Goal: Obtain resource: Obtain resource

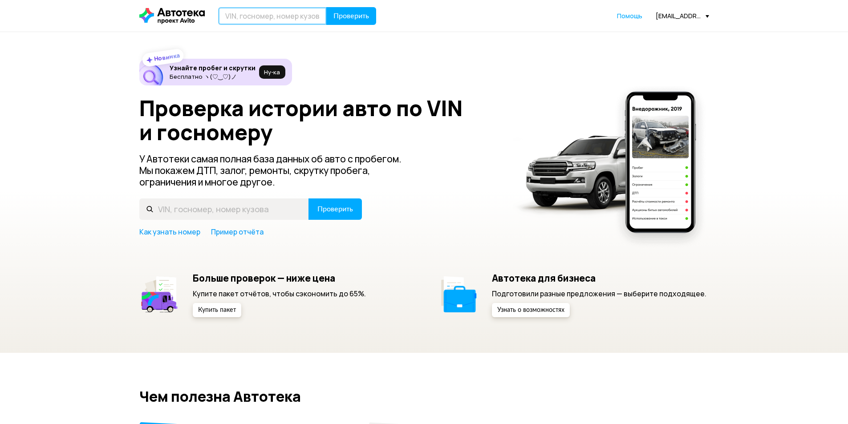
drag, startPoint x: 266, startPoint y: 21, endPoint x: 273, endPoint y: 18, distance: 7.8
click at [266, 21] on input "text" at bounding box center [272, 16] width 109 height 18
paste input "[US_VEHICLE_IDENTIFICATION_NUMBER]"
type input "[US_VEHICLE_IDENTIFICATION_NUMBER]"
click at [355, 9] on button "Проверить" at bounding box center [351, 16] width 50 height 18
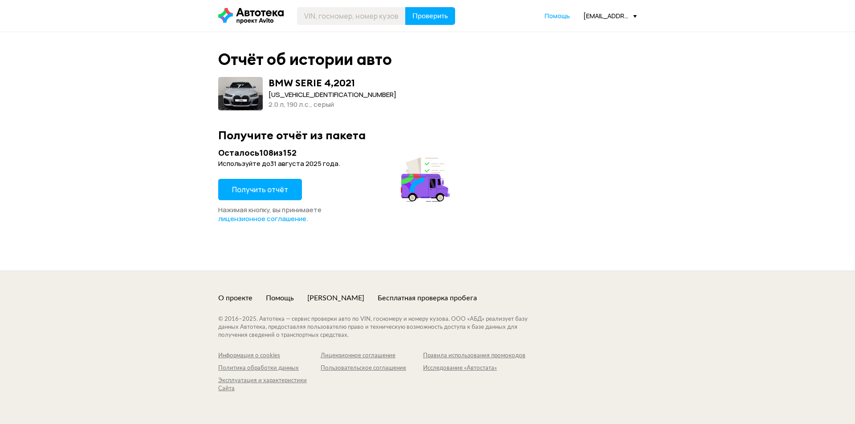
click at [236, 193] on span "Получить отчёт" at bounding box center [260, 190] width 56 height 10
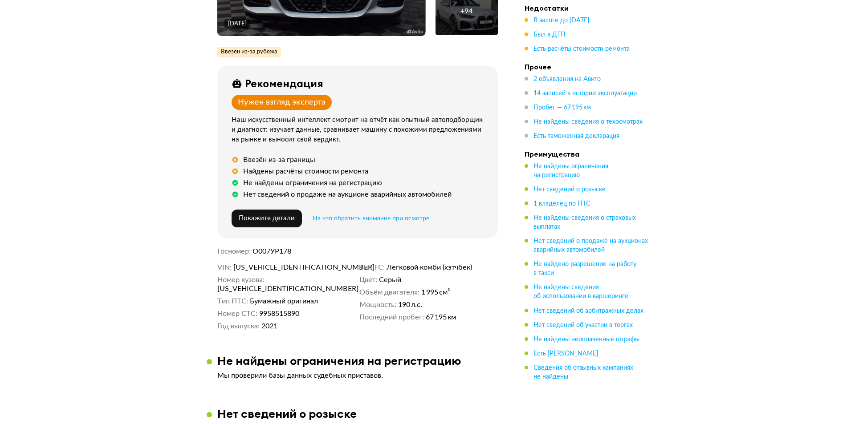
scroll to position [45, 0]
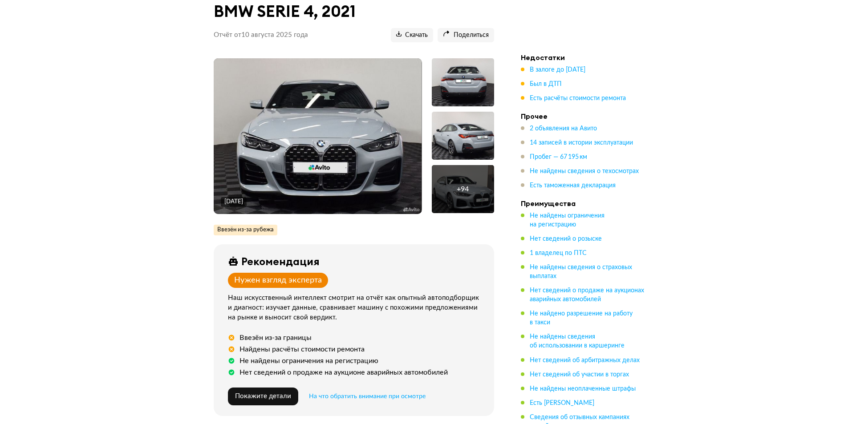
click at [479, 201] on div "+ 94" at bounding box center [463, 189] width 62 height 48
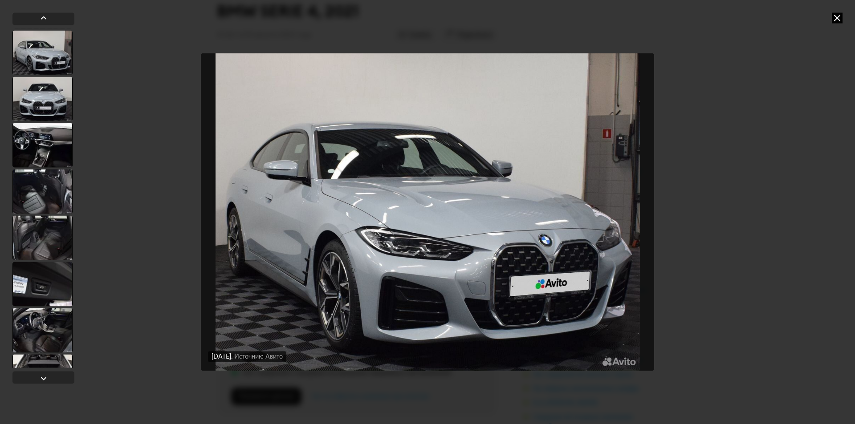
scroll to position [757, 0]
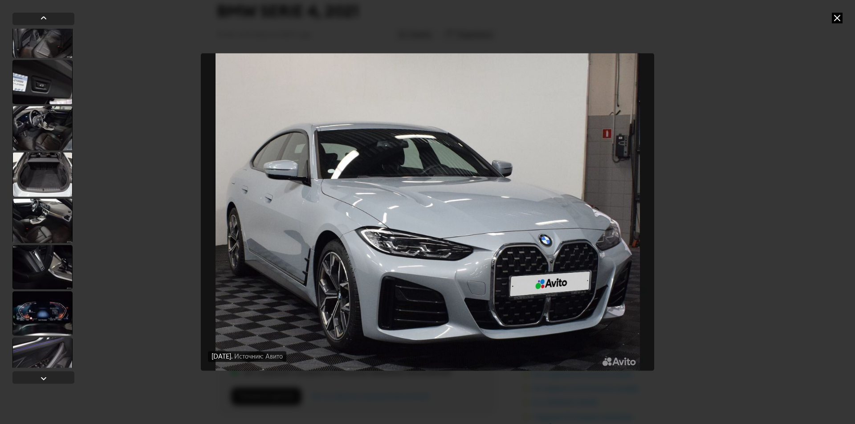
click at [35, 236] on div at bounding box center [42, 221] width 60 height 45
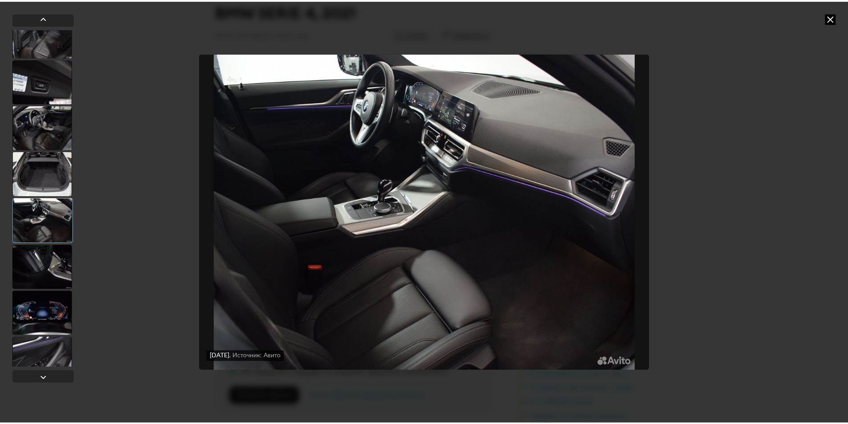
scroll to position [756, 0]
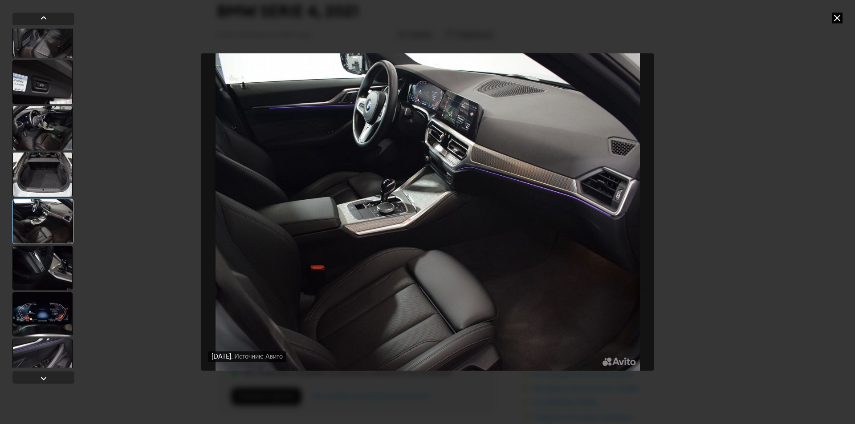
click at [841, 22] on icon at bounding box center [837, 17] width 11 height 11
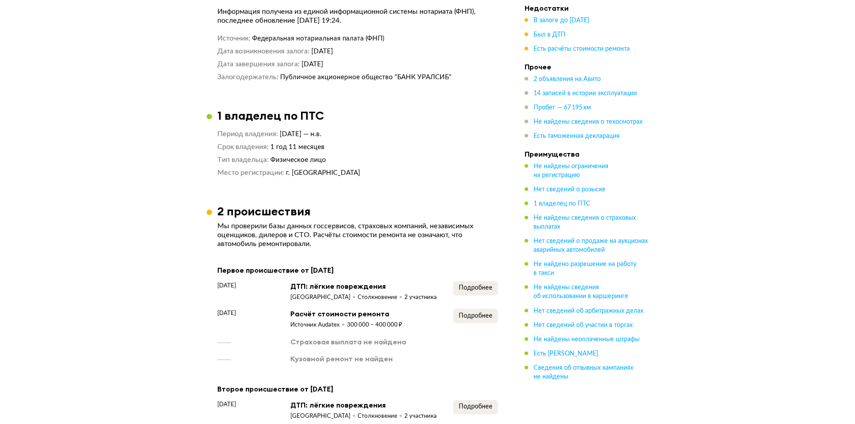
scroll to position [802, 0]
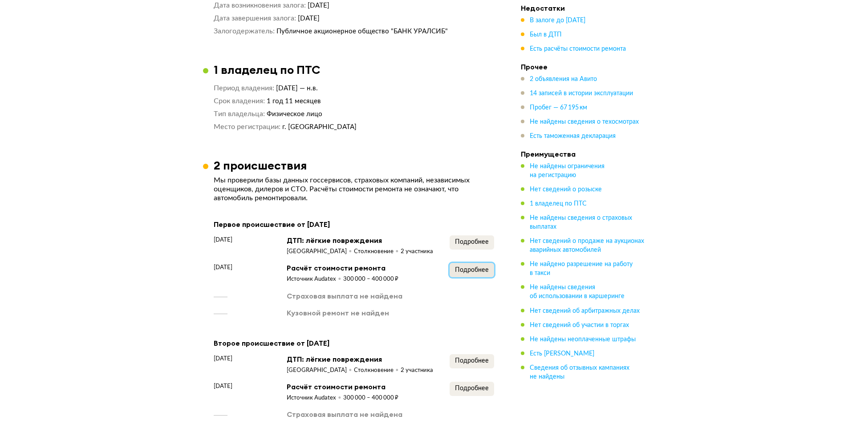
click at [481, 267] on span "Подробнее" at bounding box center [472, 270] width 34 height 6
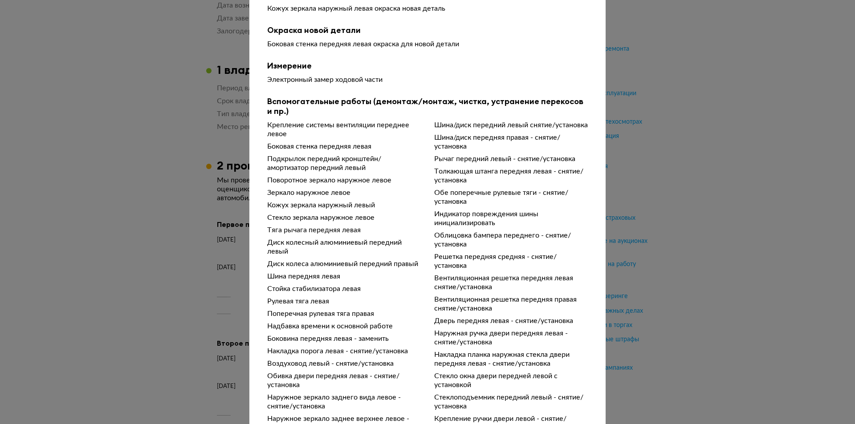
scroll to position [348, 0]
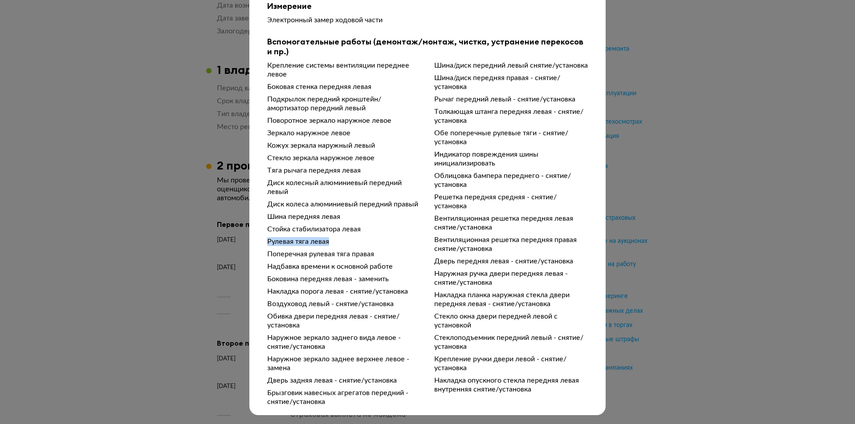
drag, startPoint x: 341, startPoint y: 239, endPoint x: 256, endPoint y: 245, distance: 85.2
click at [256, 245] on div "Чтобы вам было проще разобраться в данных от СТО, мы обработали их через нейрос…" at bounding box center [427, 47] width 356 height 718
click at [267, 252] on div "Поперечная рулевая тяга правая" at bounding box center [344, 254] width 154 height 9
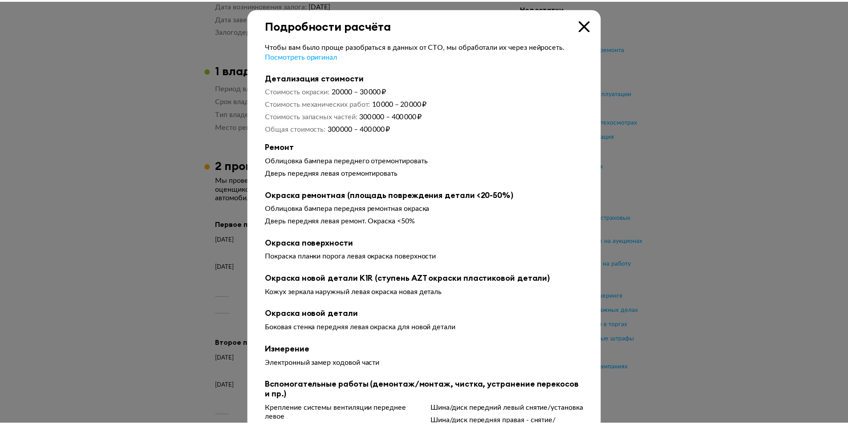
scroll to position [0, 0]
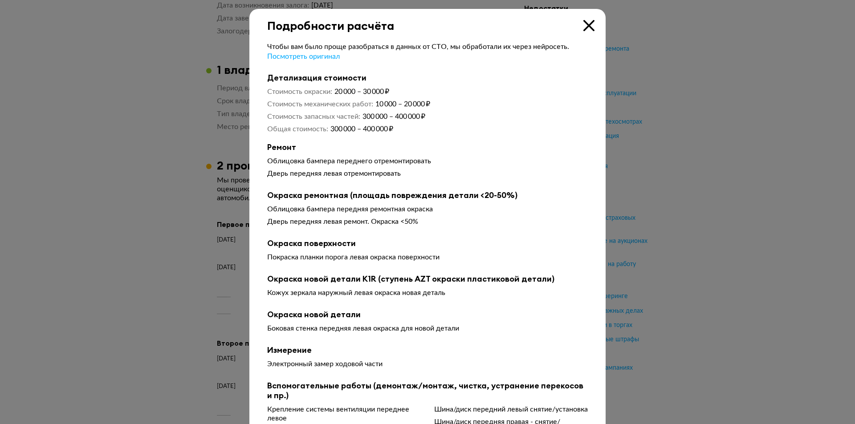
click at [590, 28] on icon at bounding box center [588, 25] width 11 height 11
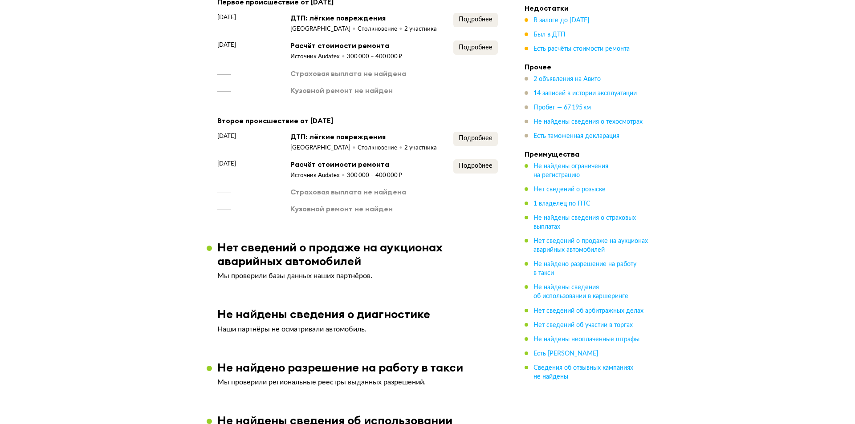
scroll to position [935, 0]
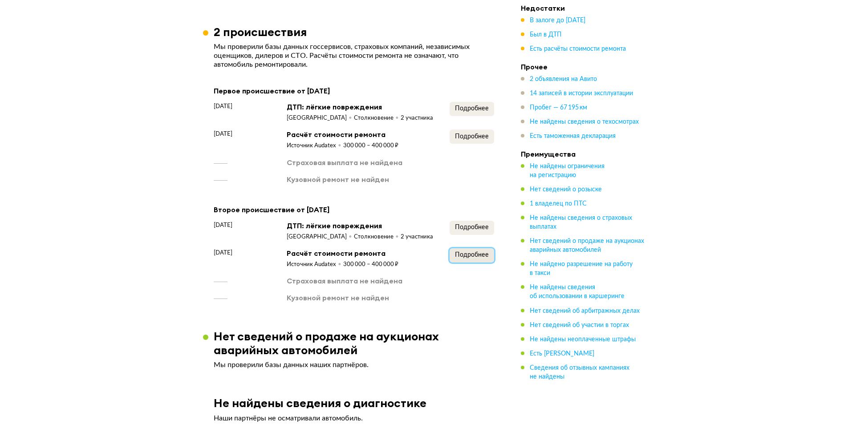
click at [477, 252] on span "Подробнее" at bounding box center [472, 255] width 34 height 6
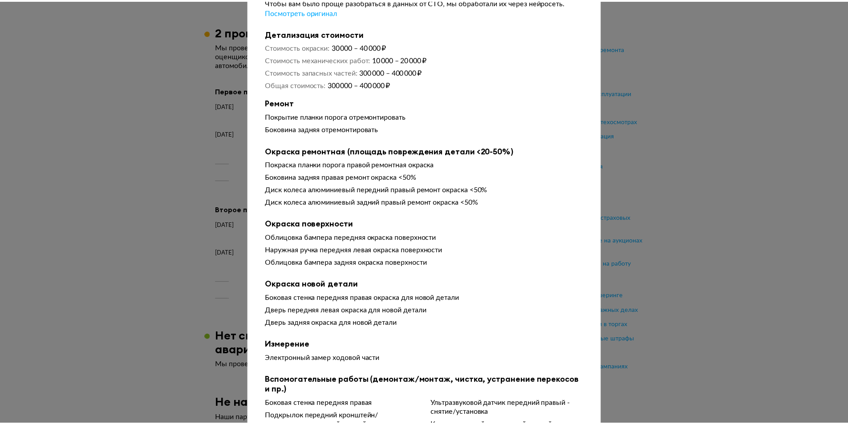
scroll to position [0, 0]
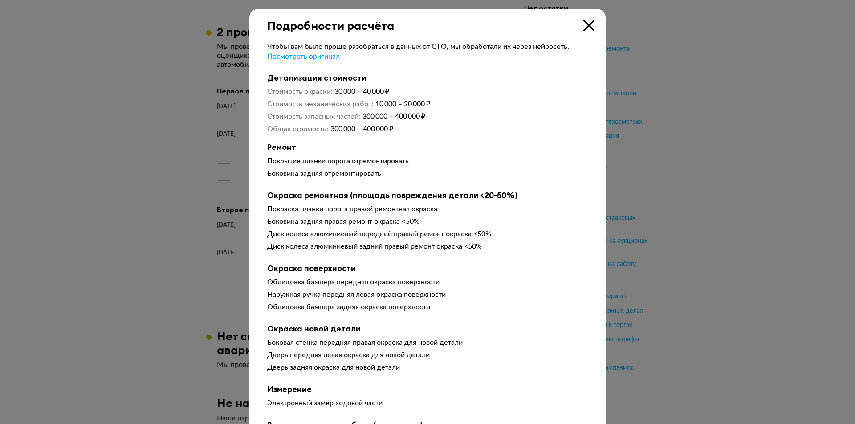
click at [586, 13] on div "Подробности расчёта" at bounding box center [427, 21] width 356 height 24
click at [584, 24] on icon at bounding box center [588, 25] width 11 height 11
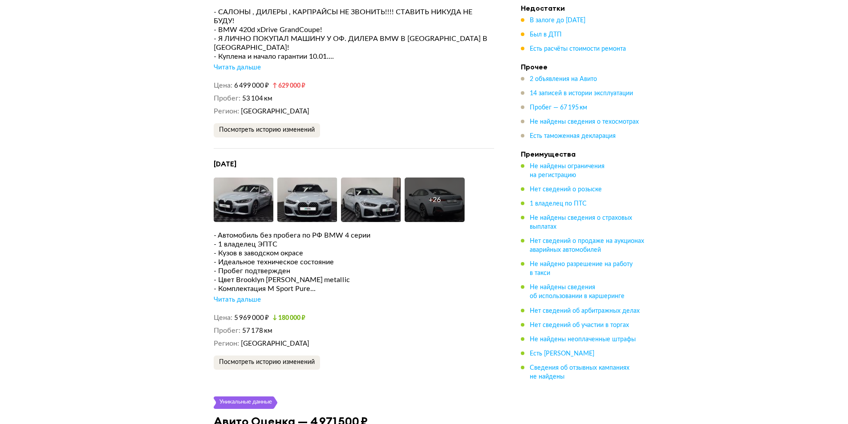
scroll to position [1870, 0]
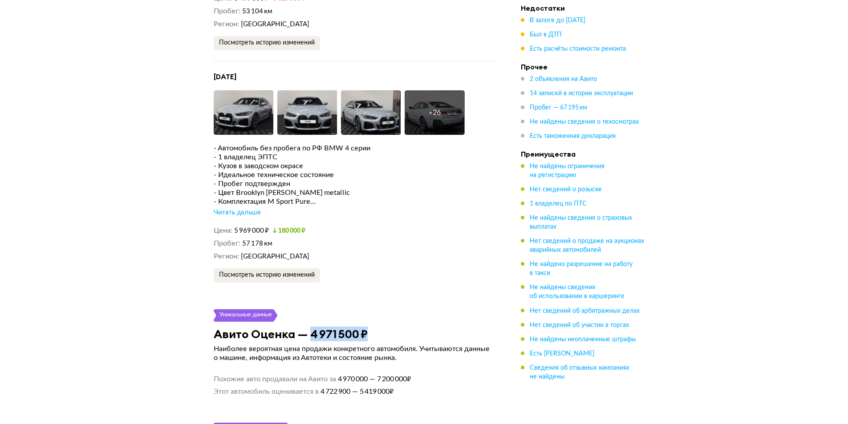
drag, startPoint x: 371, startPoint y: 316, endPoint x: 312, endPoint y: 316, distance: 59.7
click at [312, 327] on div "Авито Оценка — 4 971 500 ₽" at bounding box center [354, 334] width 302 height 14
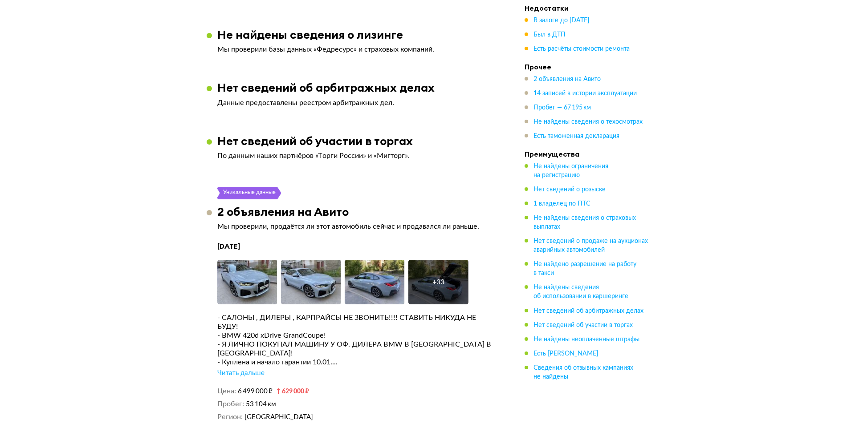
scroll to position [1449, 0]
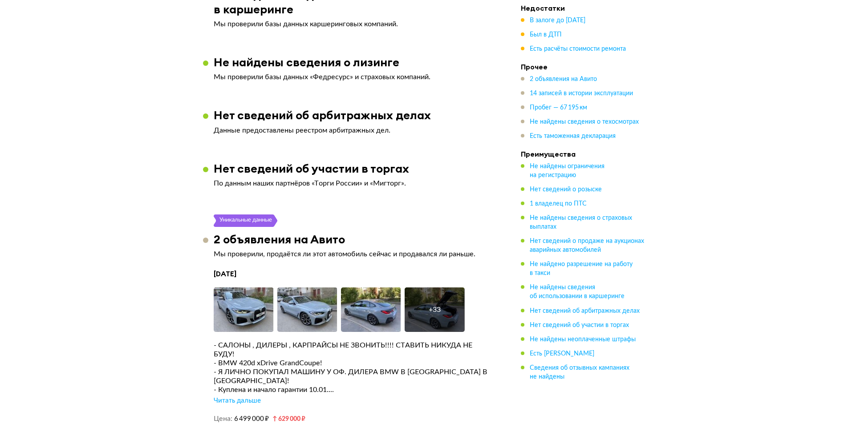
click at [450, 301] on div "+ 33" at bounding box center [435, 310] width 60 height 45
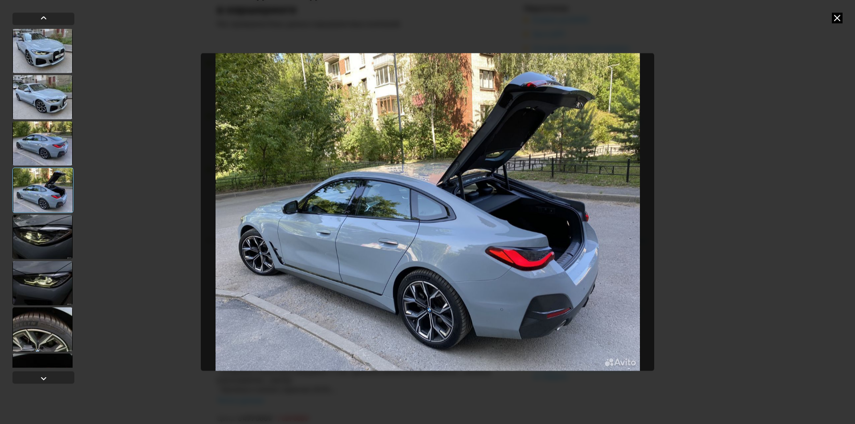
scroll to position [223, 0]
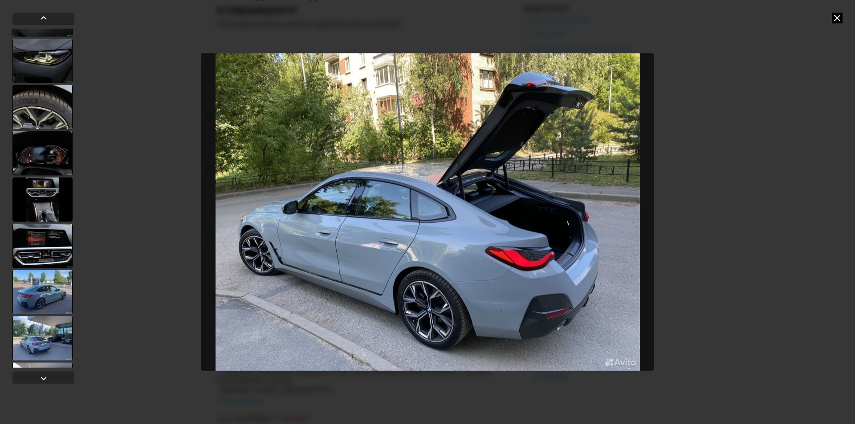
click at [47, 333] on div at bounding box center [42, 338] width 60 height 45
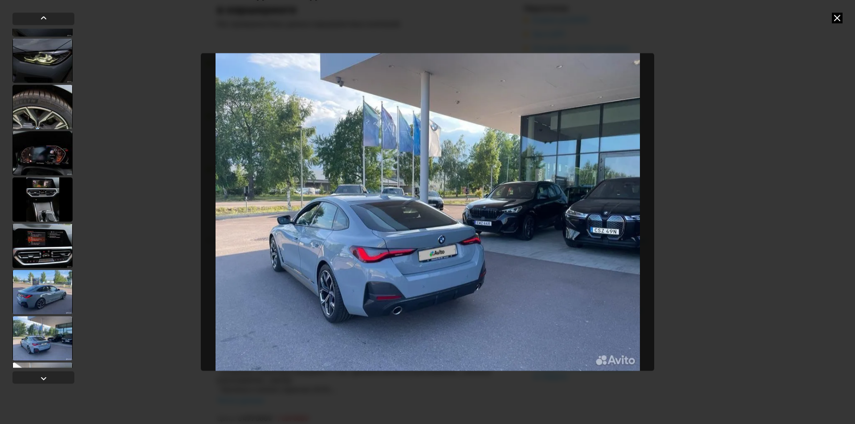
scroll to position [222, 0]
click at [43, 293] on div at bounding box center [42, 292] width 60 height 45
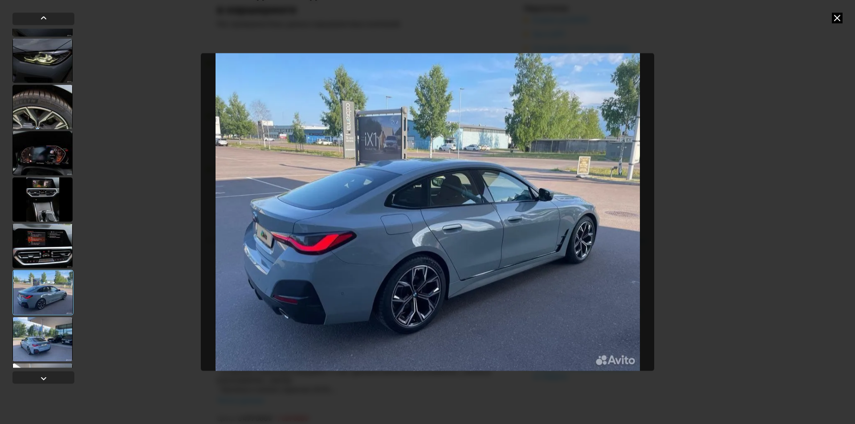
click at [43, 250] on div at bounding box center [42, 246] width 60 height 45
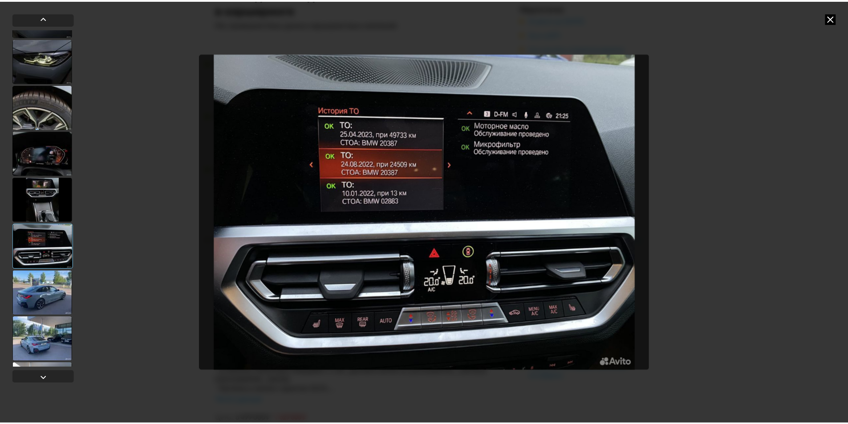
scroll to position [45, 0]
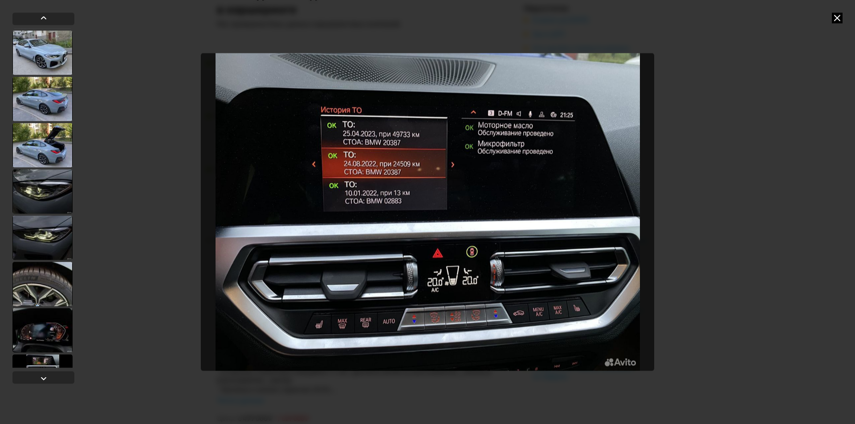
click at [840, 16] on icon at bounding box center [837, 17] width 11 height 11
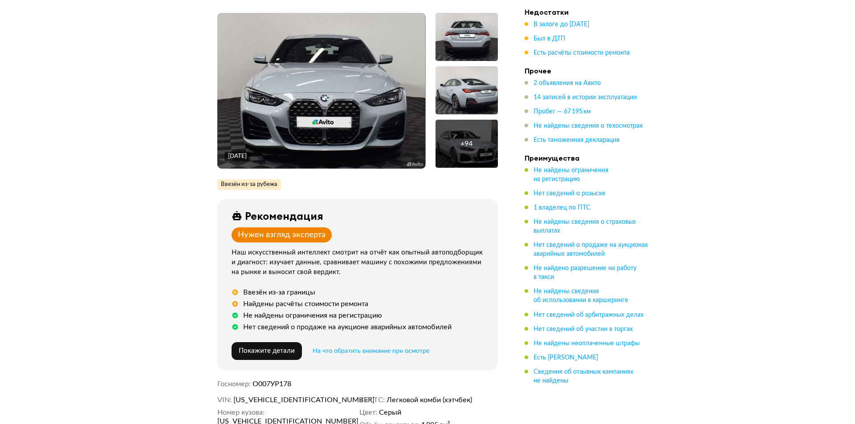
scroll to position [89, 0]
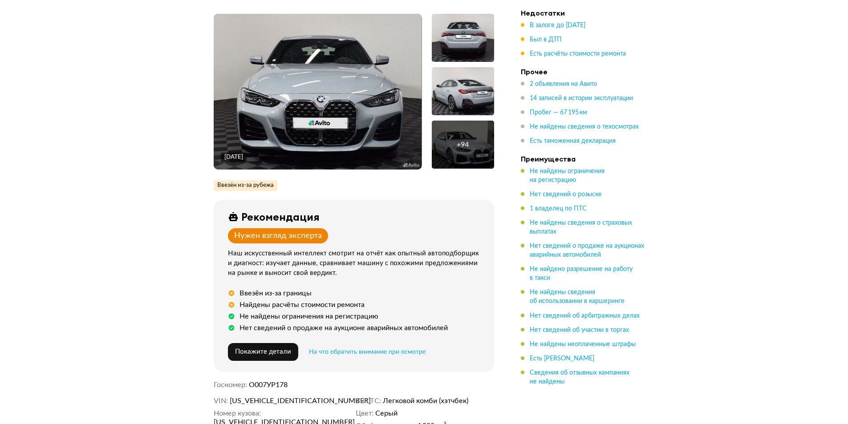
click at [462, 156] on div "+ 94" at bounding box center [463, 145] width 62 height 48
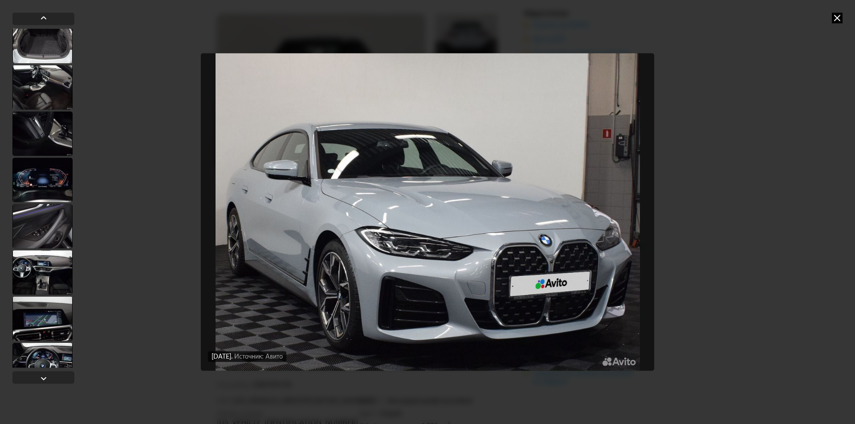
scroll to position [757, 0]
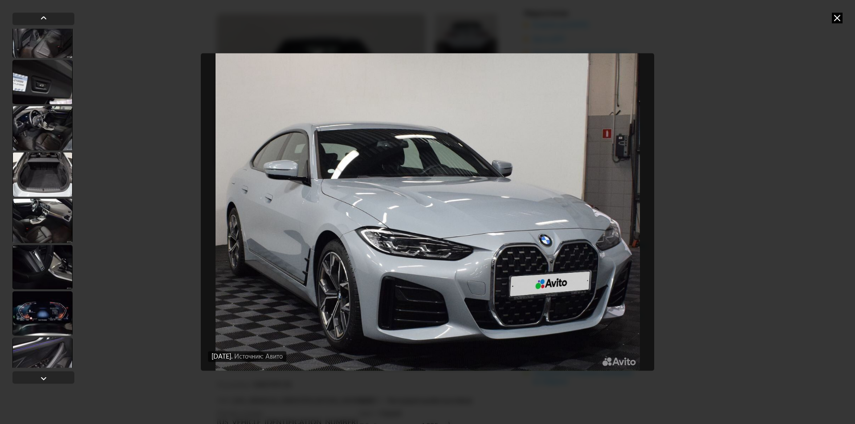
click at [57, 130] on div at bounding box center [42, 128] width 60 height 45
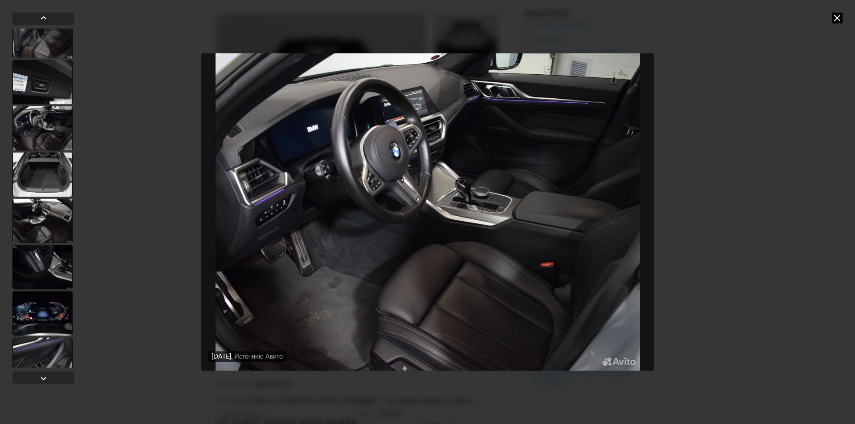
scroll to position [756, 0]
click at [40, 272] on div at bounding box center [42, 268] width 60 height 45
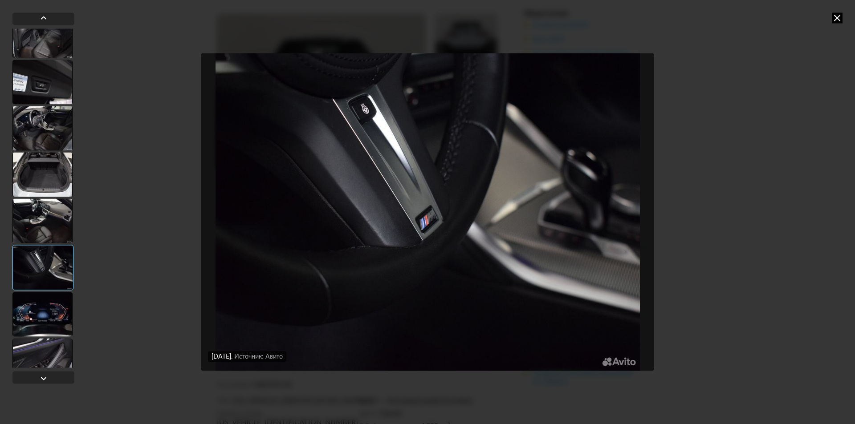
click at [49, 370] on div at bounding box center [43, 199] width 62 height 375
click at [52, 381] on div at bounding box center [43, 377] width 62 height 12
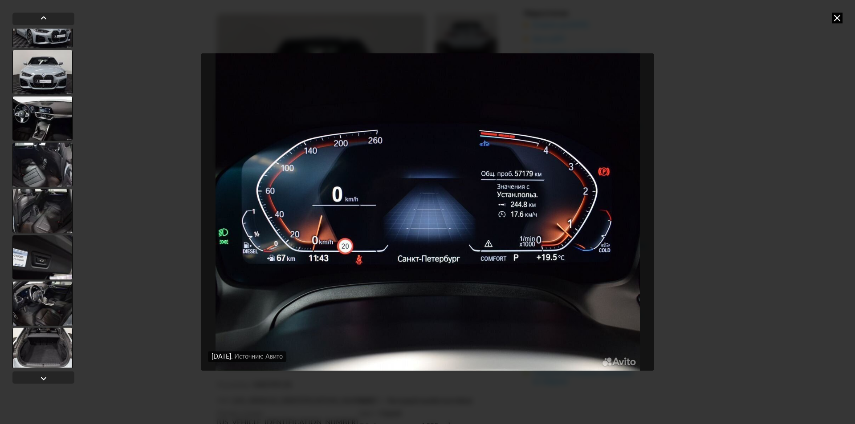
scroll to position [578, 0]
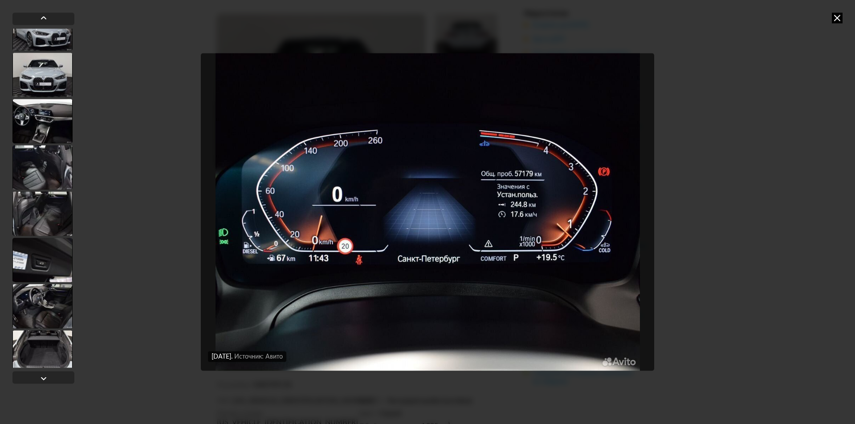
click at [48, 272] on div at bounding box center [42, 260] width 60 height 45
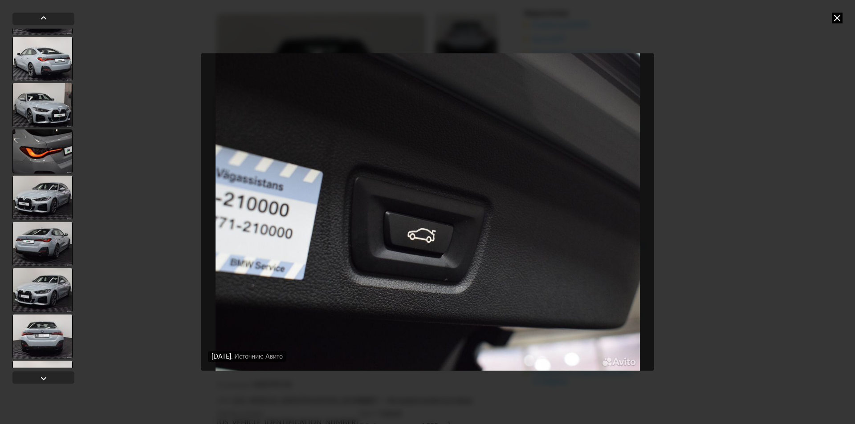
scroll to position [0, 0]
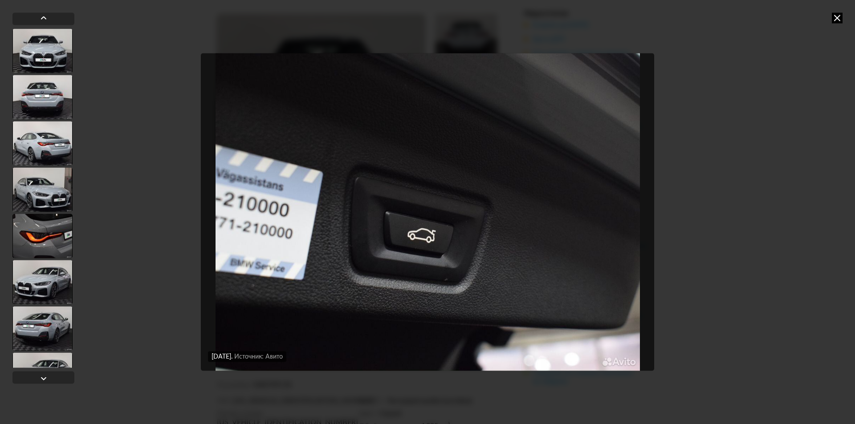
click at [50, 70] on div at bounding box center [42, 50] width 60 height 45
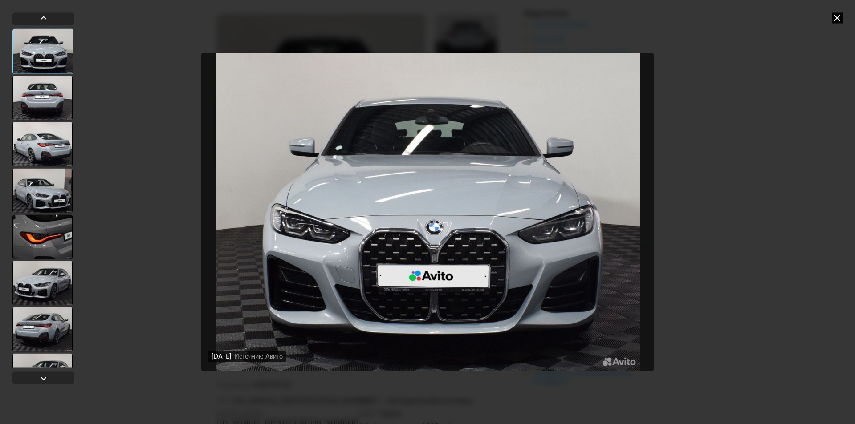
click at [43, 106] on div at bounding box center [42, 98] width 60 height 45
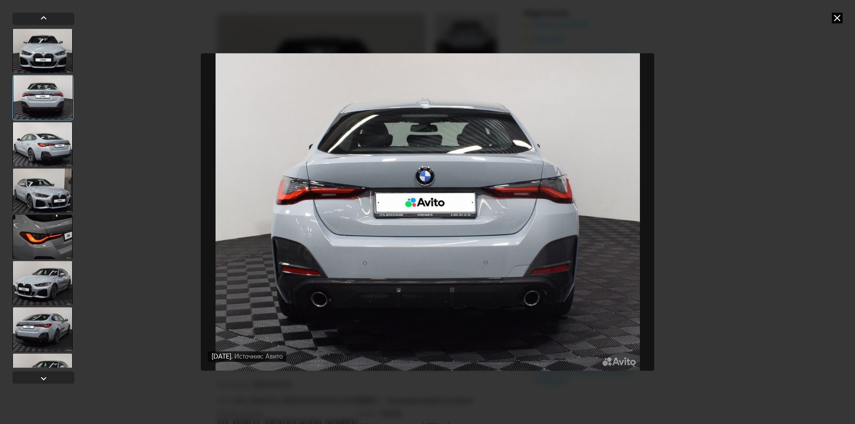
click at [44, 142] on div at bounding box center [42, 144] width 60 height 45
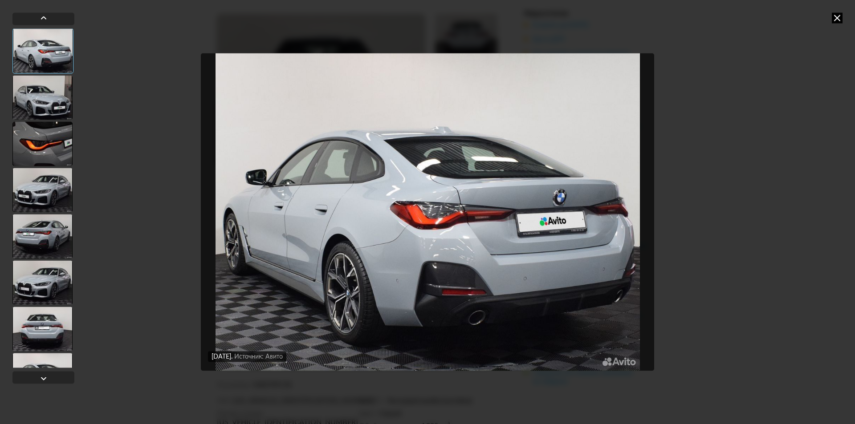
scroll to position [178, 0]
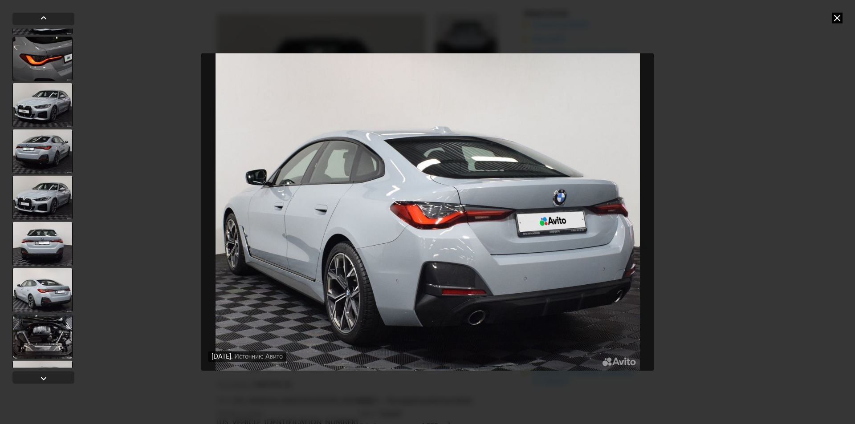
click at [51, 338] on div at bounding box center [42, 336] width 60 height 45
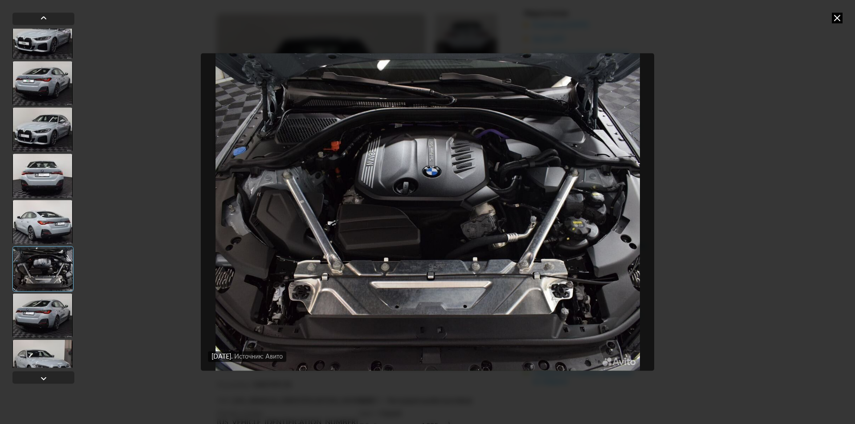
scroll to position [355, 0]
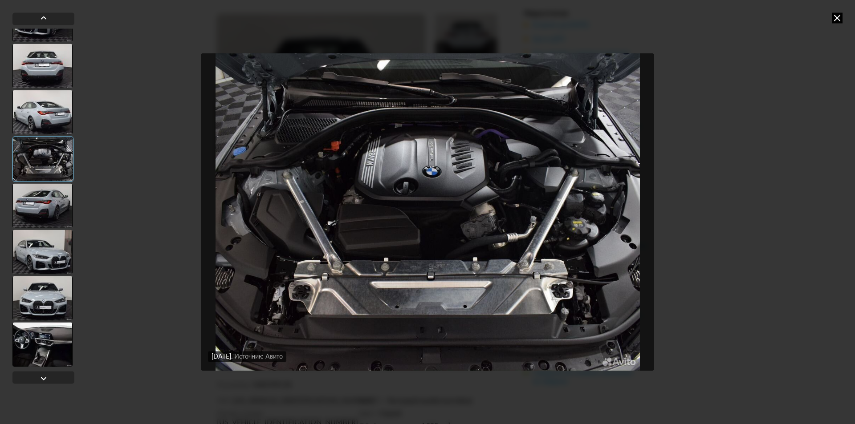
click at [51, 352] on div at bounding box center [42, 344] width 60 height 45
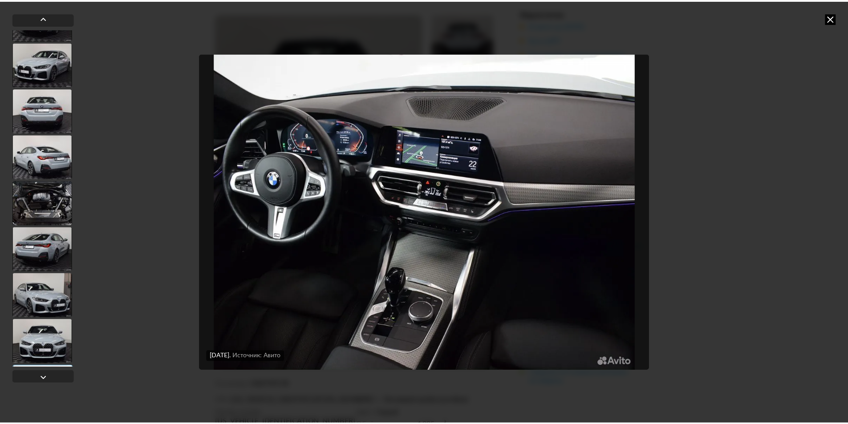
scroll to position [623, 0]
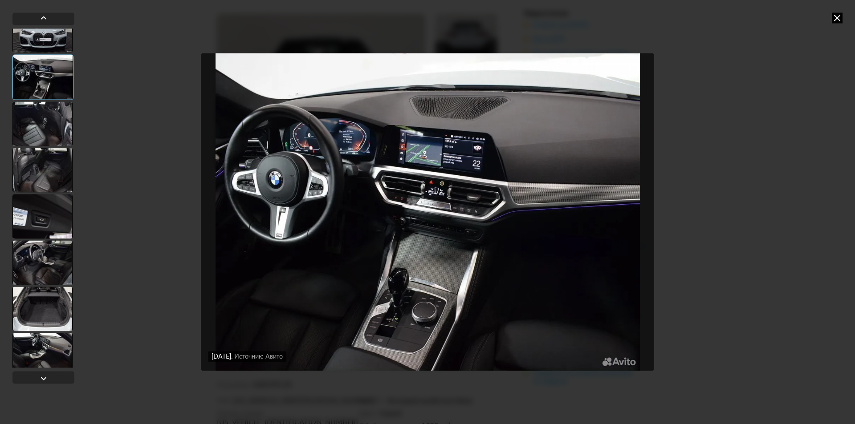
click at [56, 270] on div at bounding box center [42, 262] width 60 height 45
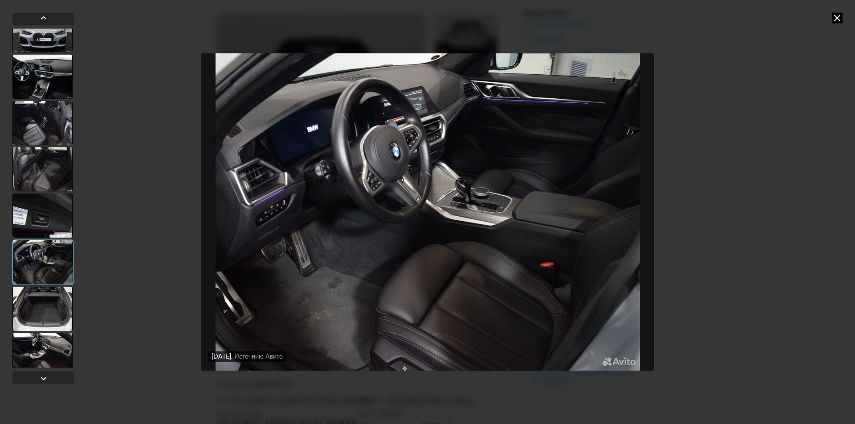
click at [338, 281] on img "Go to Slide 19" at bounding box center [427, 212] width 453 height 318
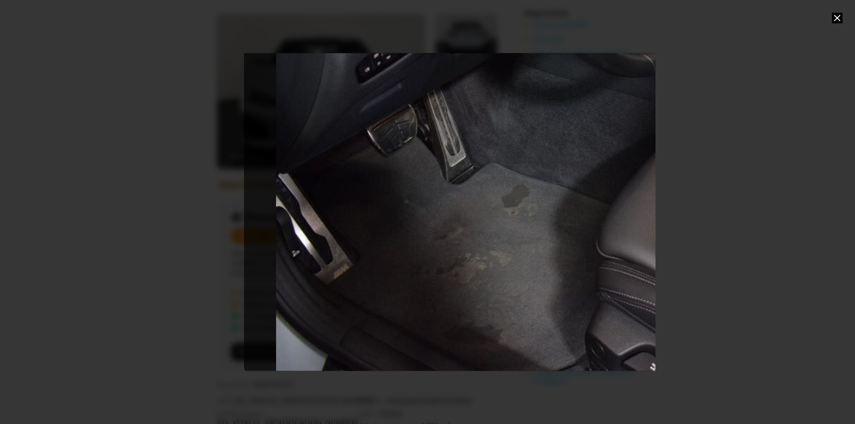
drag, startPoint x: 352, startPoint y: 294, endPoint x: 608, endPoint y: 160, distance: 288.4
click at [608, 160] on div "Go to Slide 19" at bounding box center [700, 54] width 912 height 637
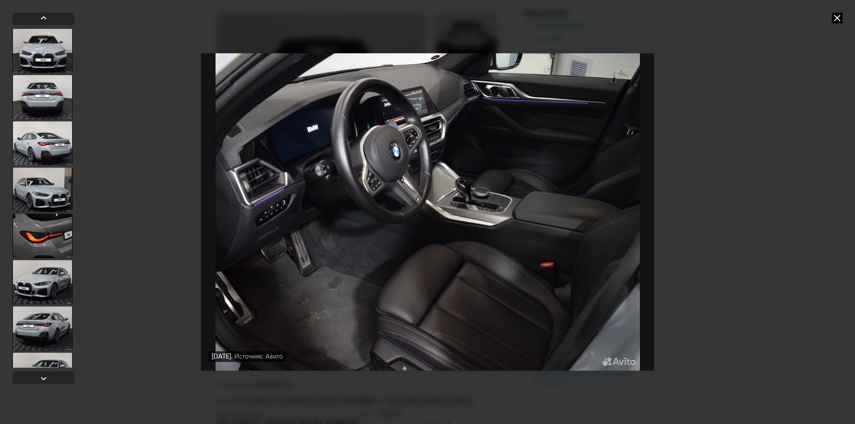
click at [835, 16] on icon at bounding box center [837, 17] width 11 height 11
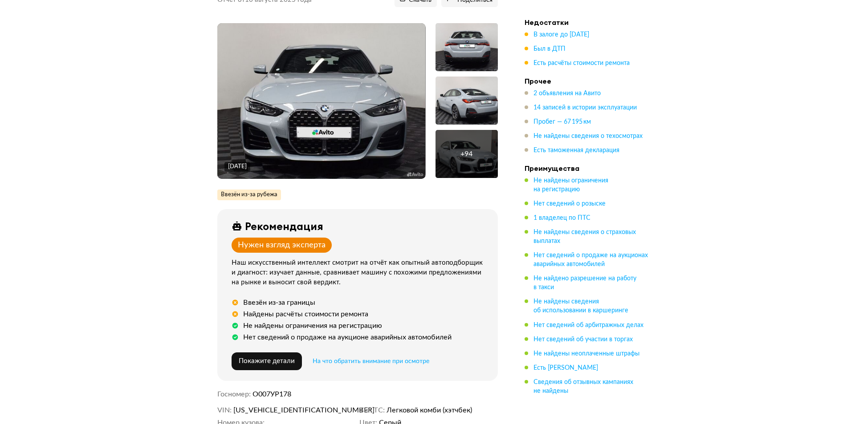
scroll to position [0, 0]
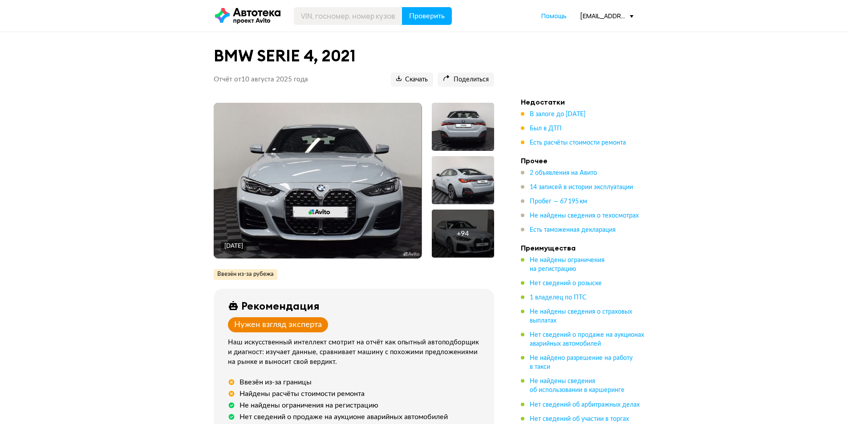
click at [467, 249] on div "+ 94" at bounding box center [463, 234] width 62 height 48
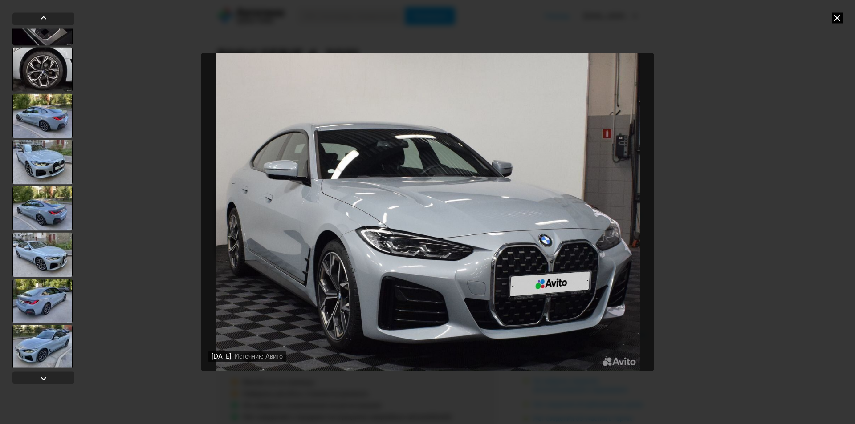
scroll to position [1870, 0]
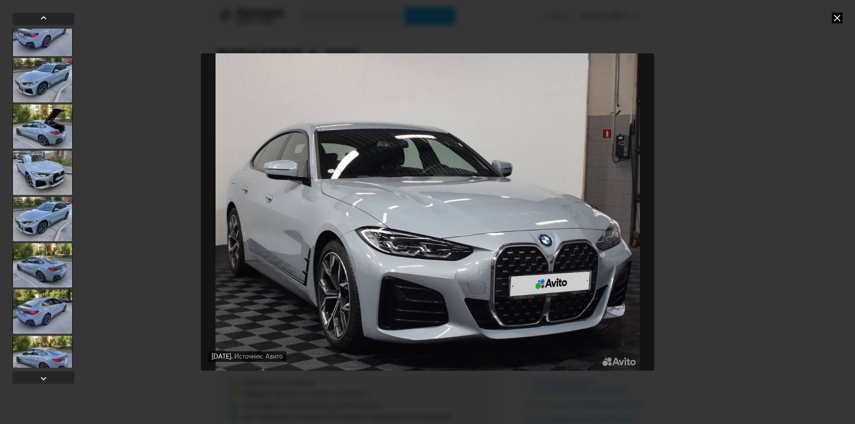
click at [47, 351] on div at bounding box center [42, 358] width 60 height 45
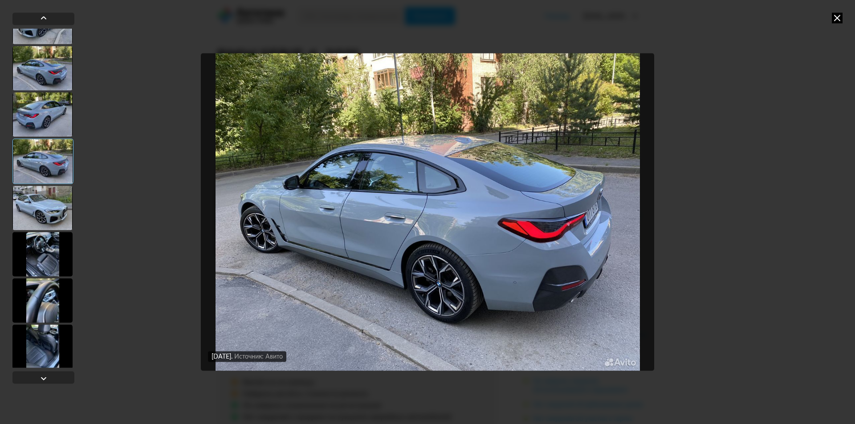
scroll to position [2181, 0]
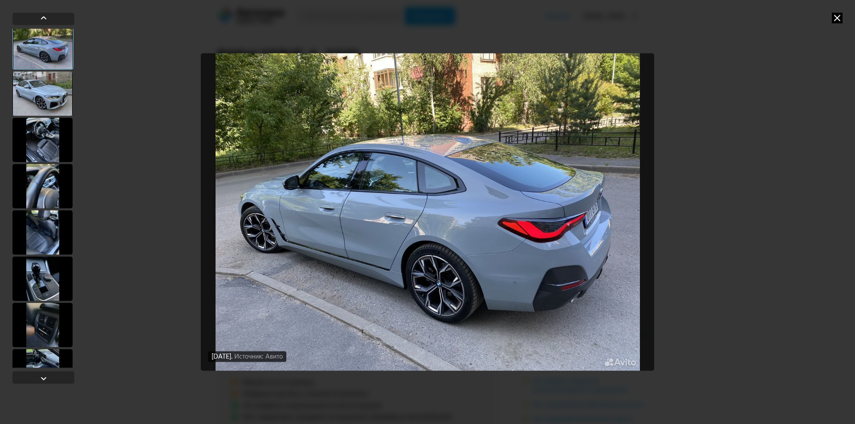
click at [47, 351] on div at bounding box center [42, 371] width 60 height 45
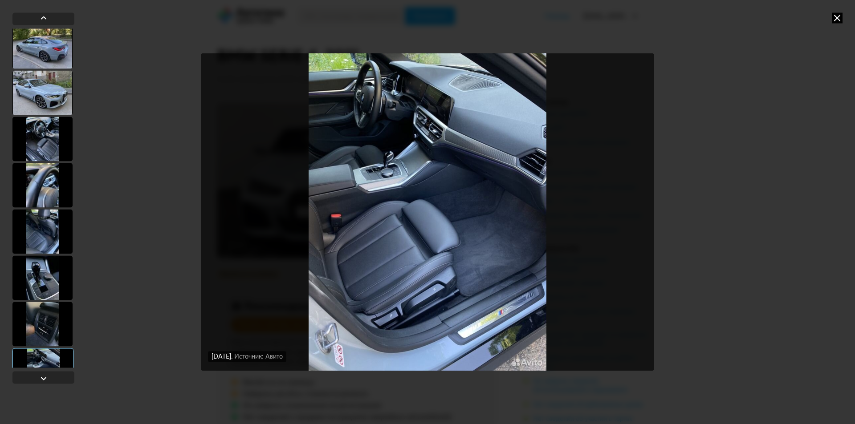
scroll to position [2448, 0]
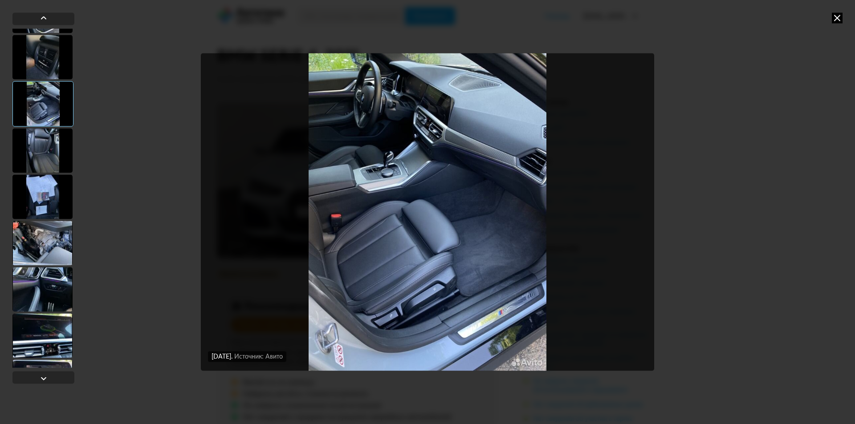
click at [43, 285] on div at bounding box center [42, 289] width 60 height 45
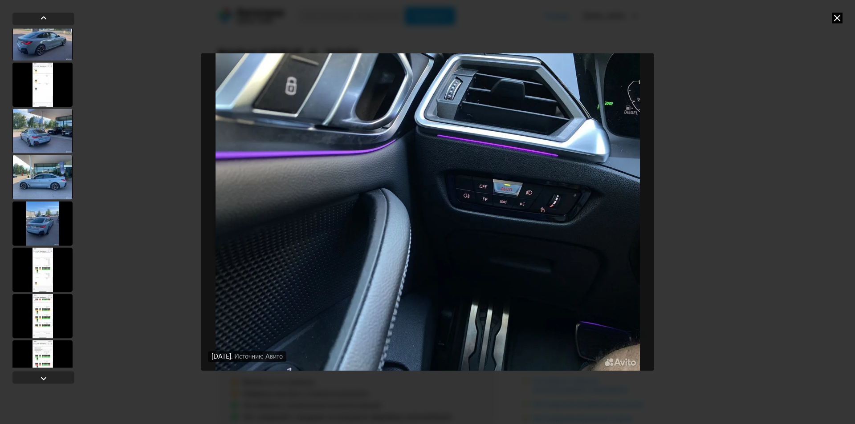
scroll to position [3339, 0]
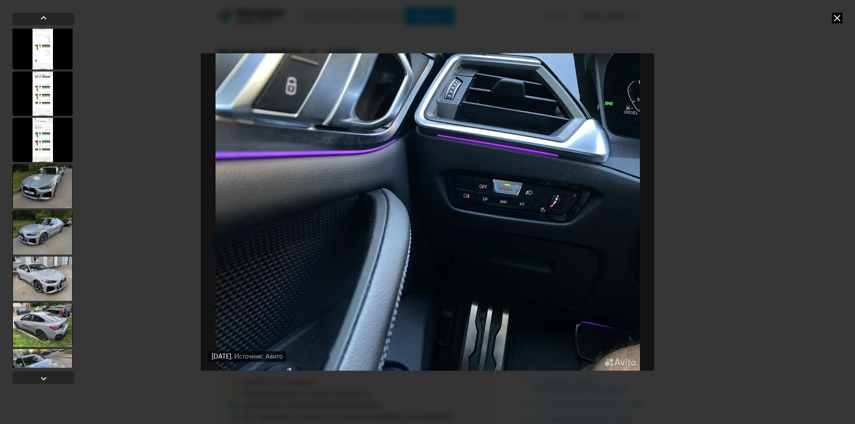
click at [49, 137] on div at bounding box center [42, 140] width 60 height 45
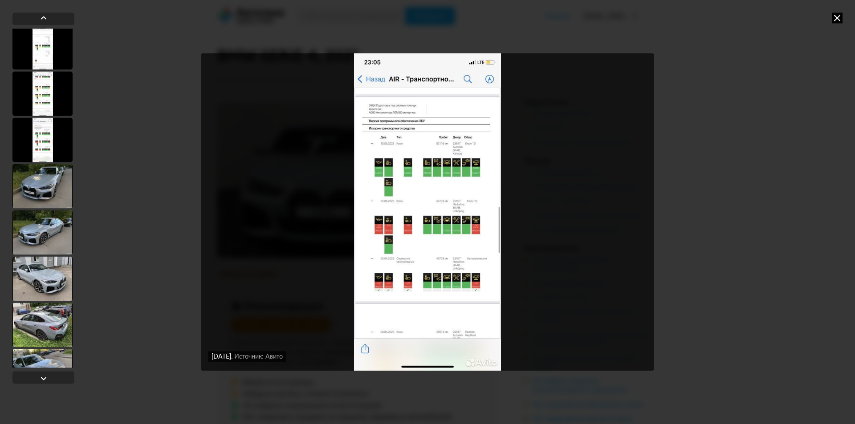
scroll to position [3338, 0]
drag, startPoint x: 34, startPoint y: 93, endPoint x: 33, endPoint y: 105, distance: 11.6
click at [35, 96] on div at bounding box center [42, 93] width 60 height 45
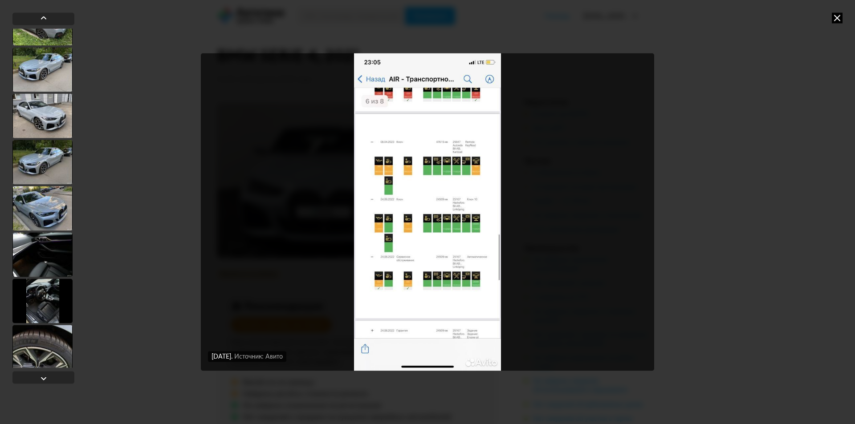
scroll to position [4095, 0]
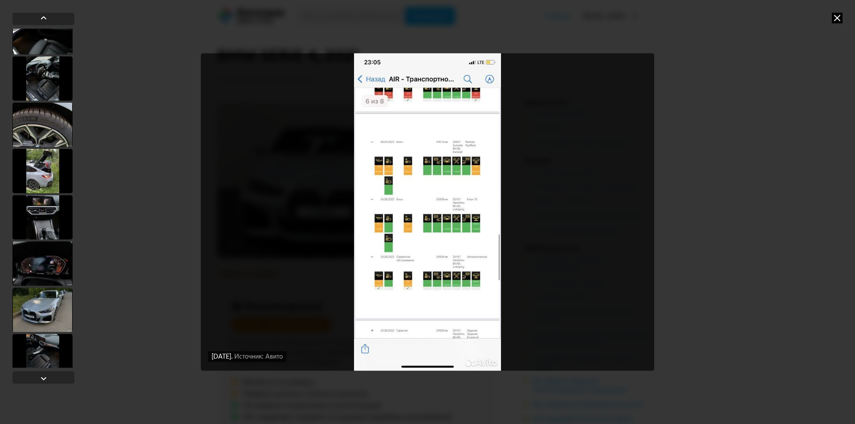
click at [44, 174] on div at bounding box center [42, 171] width 60 height 45
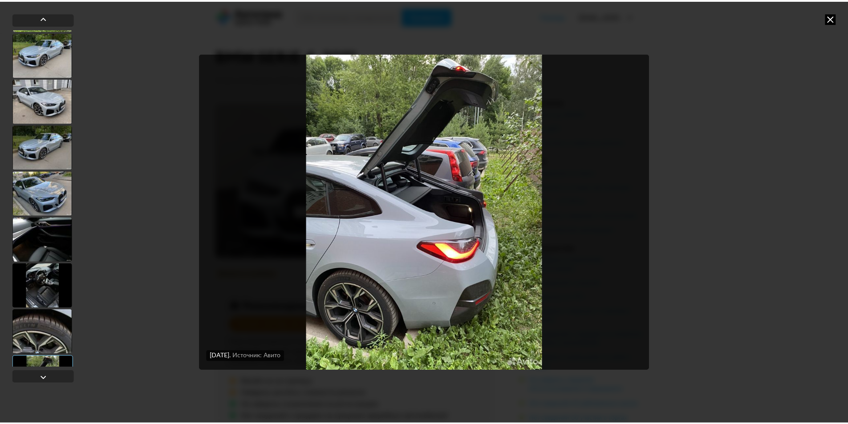
scroll to position [3486, 0]
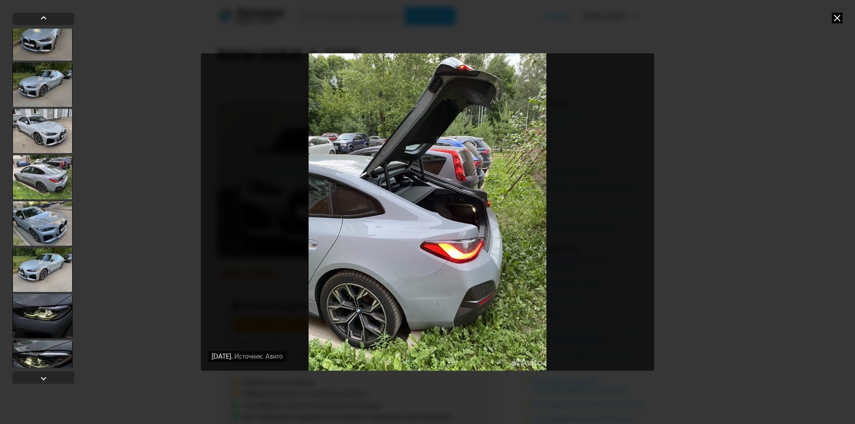
click at [841, 17] on icon at bounding box center [837, 17] width 11 height 11
